Goal: Information Seeking & Learning: Learn about a topic

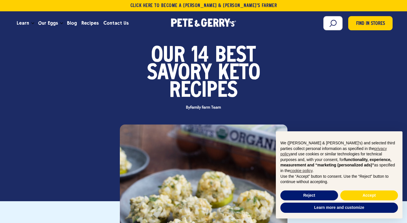
scroll to position [42, 0]
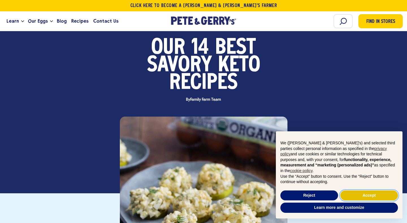
click at [362, 197] on button "Accept" at bounding box center [370, 195] width 58 height 10
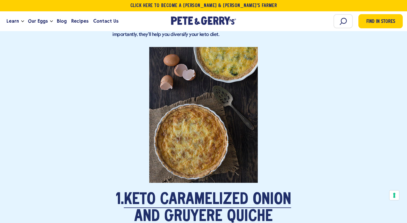
scroll to position [492, 0]
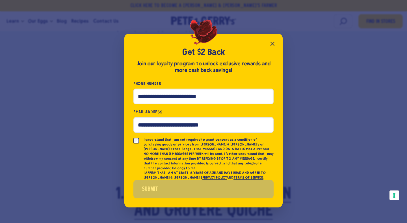
click at [271, 44] on icon "Close popup" at bounding box center [272, 43] width 3 height 3
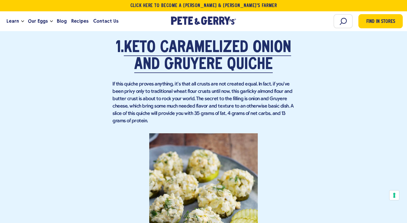
scroll to position [633, 0]
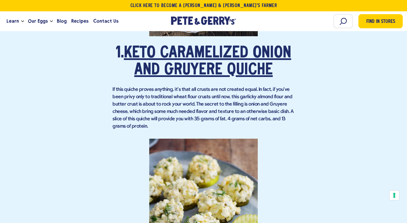
click at [249, 66] on link "Keto Caramelized Onion and Gruyere Quiche" at bounding box center [208, 62] width 168 height 33
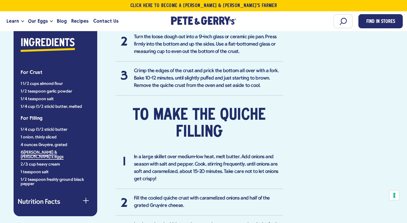
scroll to position [463, 0]
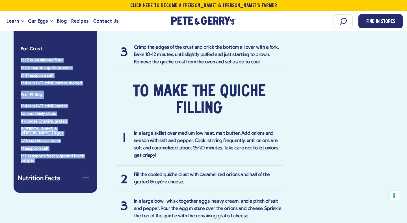
drag, startPoint x: 38, startPoint y: 159, endPoint x: 16, endPoint y: 56, distance: 105.5
click at [16, 56] on div "Ingredients For Crust 1 1/2 cups almond flour 1/2 teaspoon garlic powder 1/4 te…" at bounding box center [56, 97] width 84 height 192
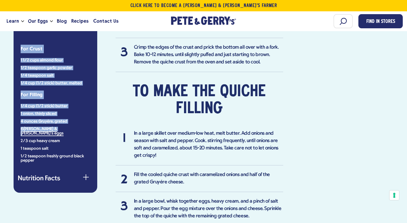
drag, startPoint x: 21, startPoint y: 47, endPoint x: 54, endPoint y: 126, distance: 85.9
click at [55, 126] on div "Ingredients For Crust 1 1/2 cups almond flour 1/2 teaspoon garlic powder 1/4 te…" at bounding box center [55, 86] width 75 height 151
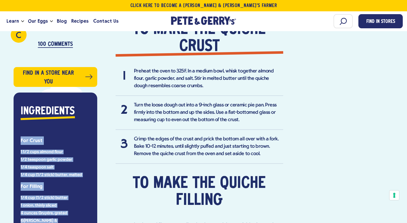
scroll to position [374, 0]
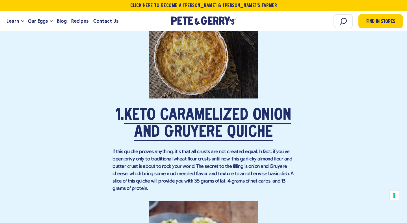
scroll to position [571, 0]
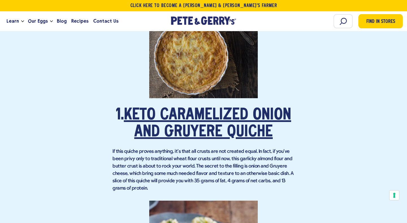
click at [182, 119] on link "Keto Caramelized Onion and Gruyere Quiche" at bounding box center [208, 124] width 168 height 33
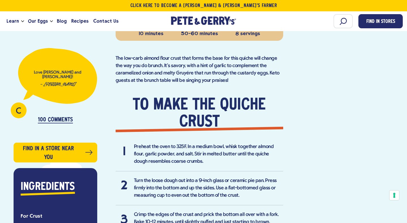
scroll to position [229, 0]
